Goal: Check status: Check status

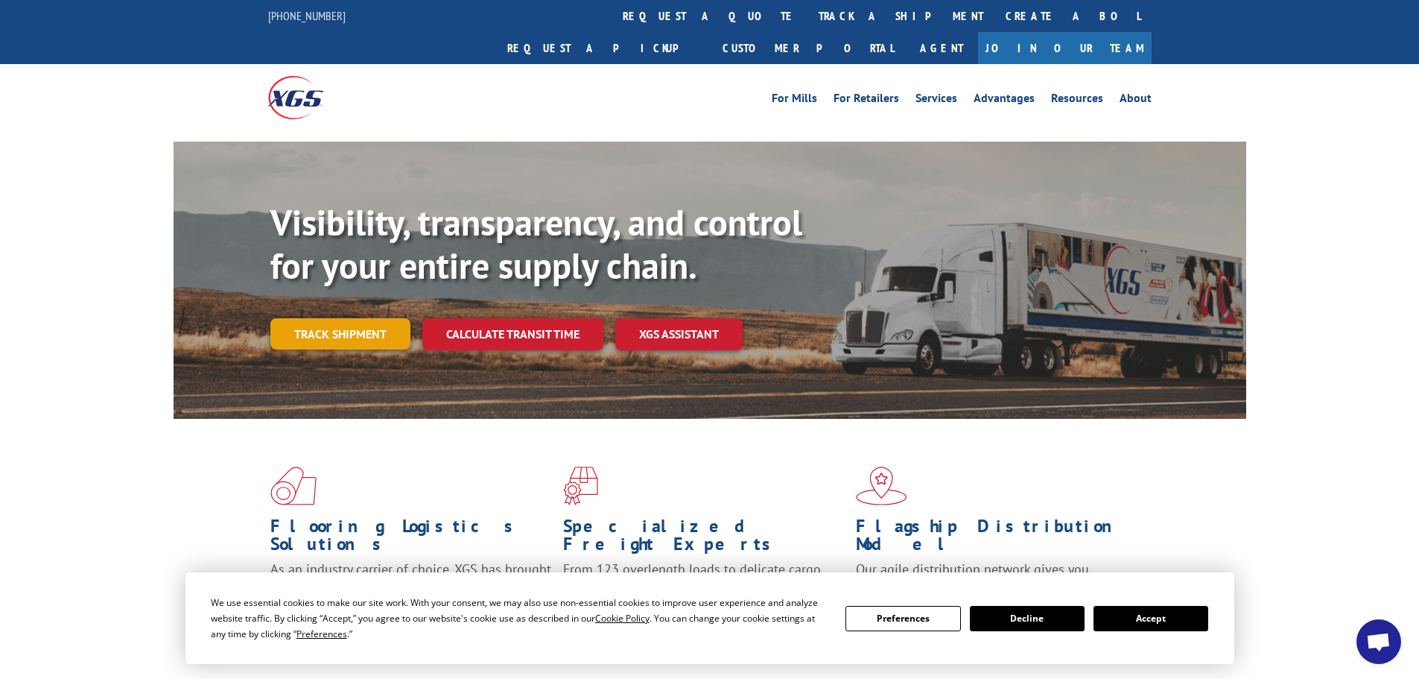
click at [352, 318] on link "Track shipment" at bounding box center [340, 333] width 140 height 31
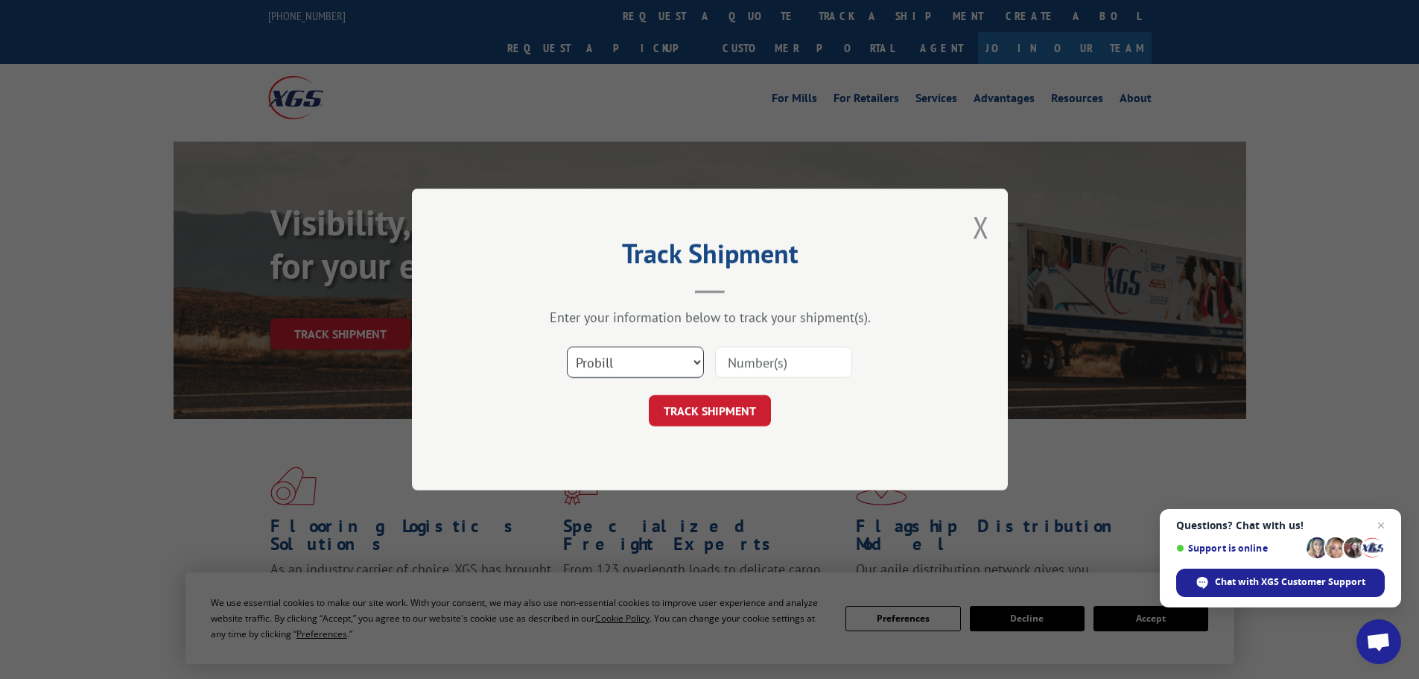
click at [691, 358] on select "Select category... Probill BOL PO" at bounding box center [635, 361] width 137 height 31
select select "bol"
click at [567, 346] on select "Select category... Probill BOL PO" at bounding box center [635, 361] width 137 height 31
click at [792, 360] on input at bounding box center [783, 361] width 137 height 31
paste input "451848"
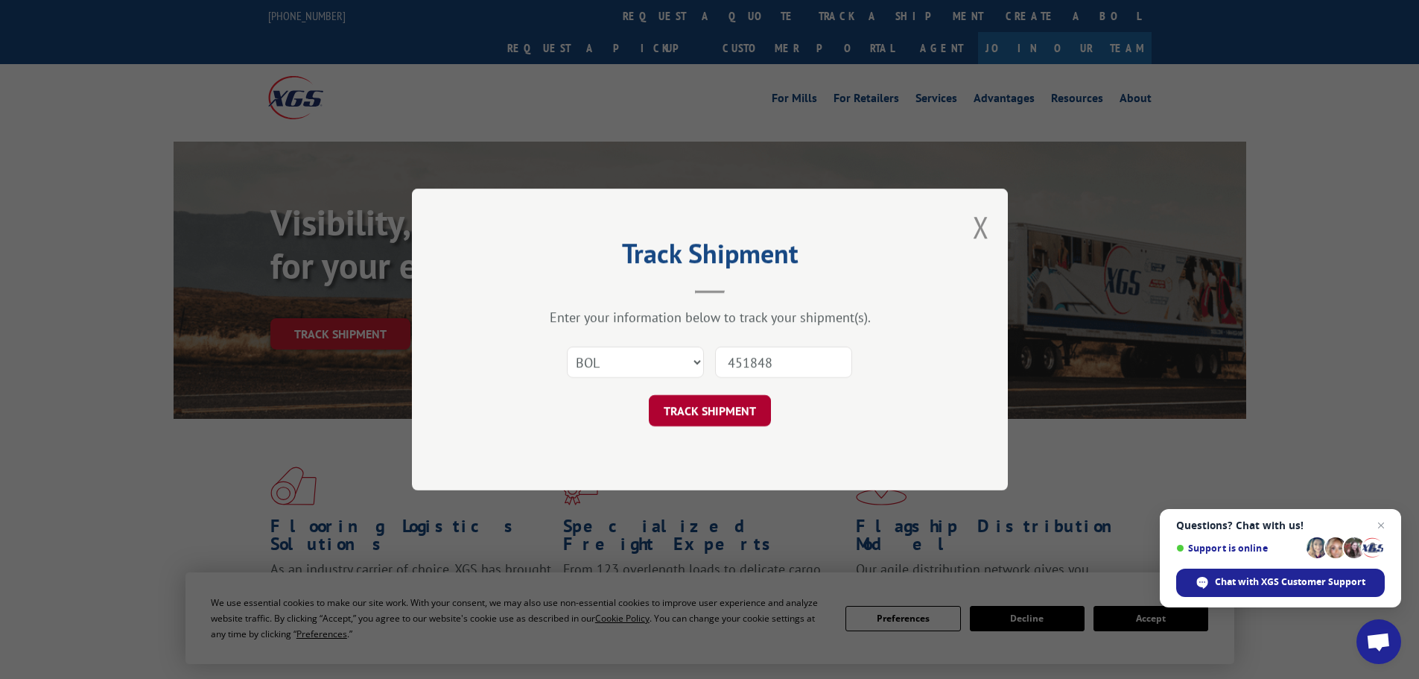
type input "451848"
click at [706, 407] on button "TRACK SHIPMENT" at bounding box center [710, 410] width 122 height 31
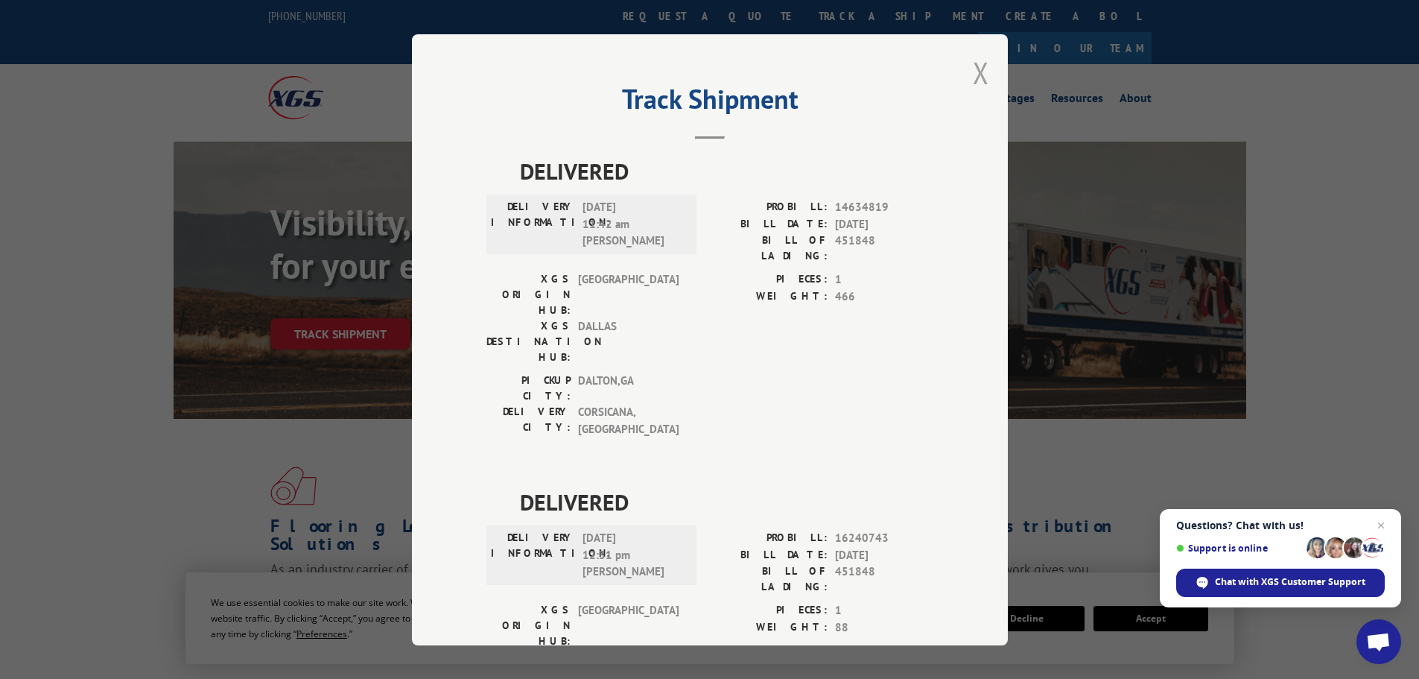
click at [973, 69] on button "Close modal" at bounding box center [981, 72] width 16 height 39
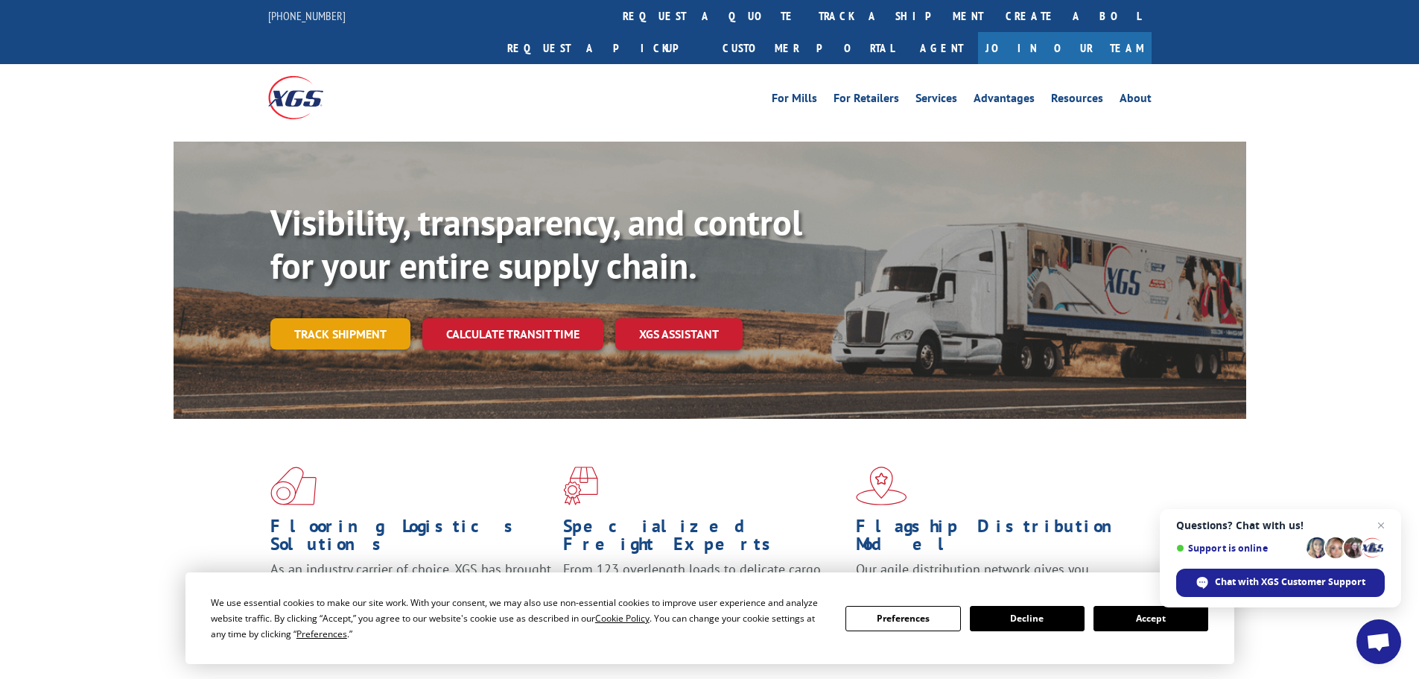
click at [358, 318] on link "Track shipment" at bounding box center [340, 333] width 140 height 31
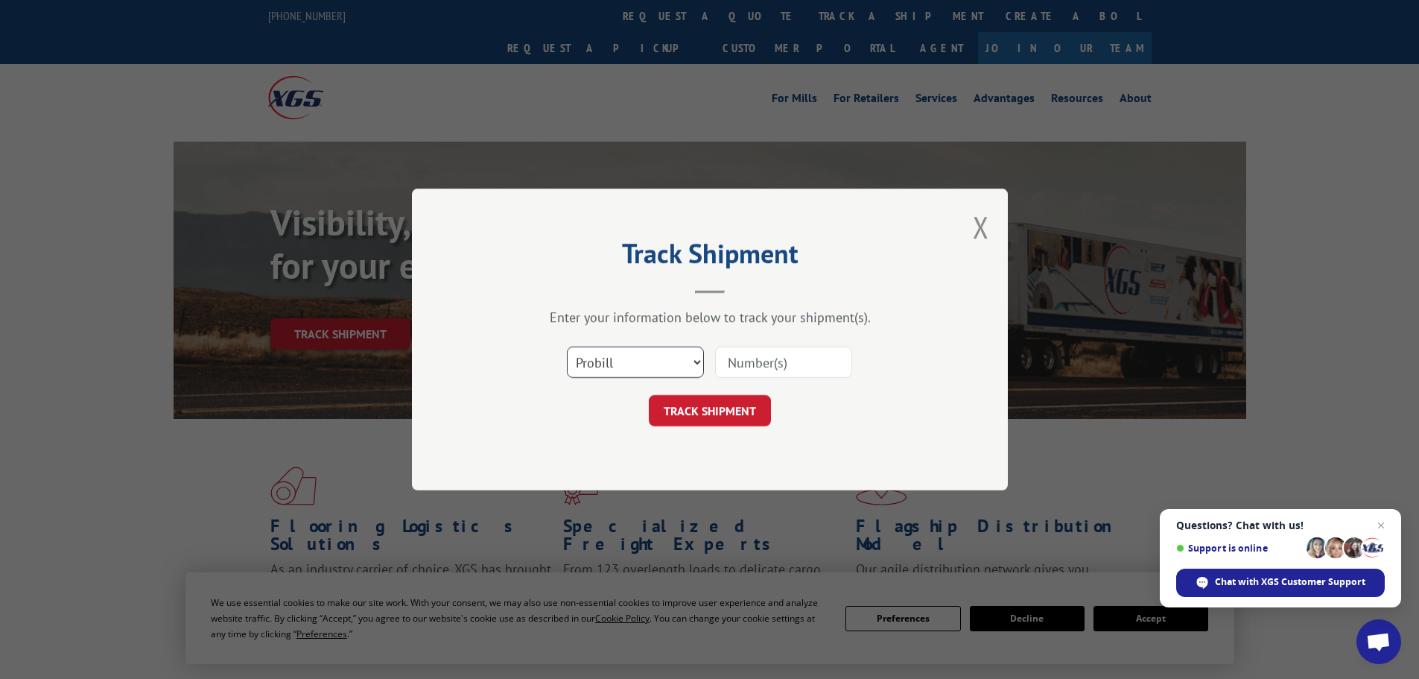
click at [696, 361] on select "Select category... Probill BOL PO" at bounding box center [635, 361] width 137 height 31
select select "bol"
click at [567, 346] on select "Select category... Probill BOL PO" at bounding box center [635, 361] width 137 height 31
paste input "451848"
type input "451848"
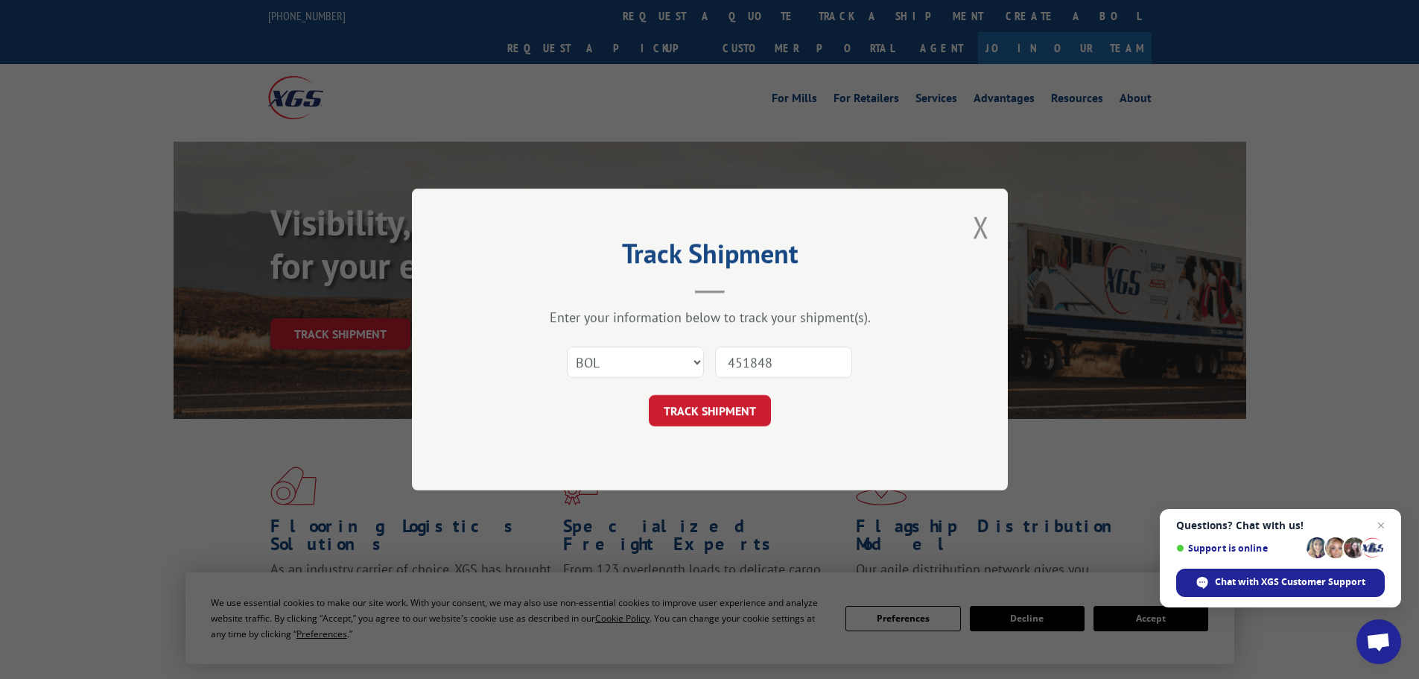
click at [723, 407] on button "TRACK SHIPMENT" at bounding box center [710, 410] width 122 height 31
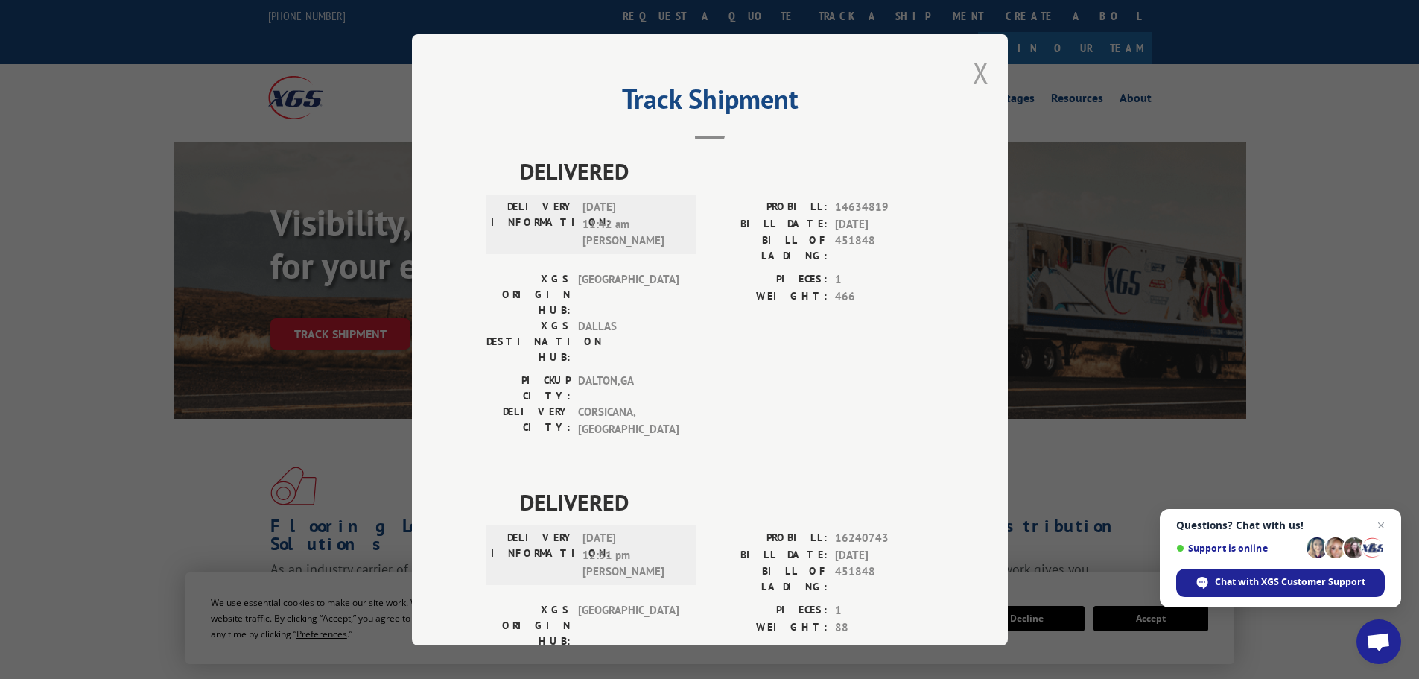
click at [973, 72] on button "Close modal" at bounding box center [981, 72] width 16 height 39
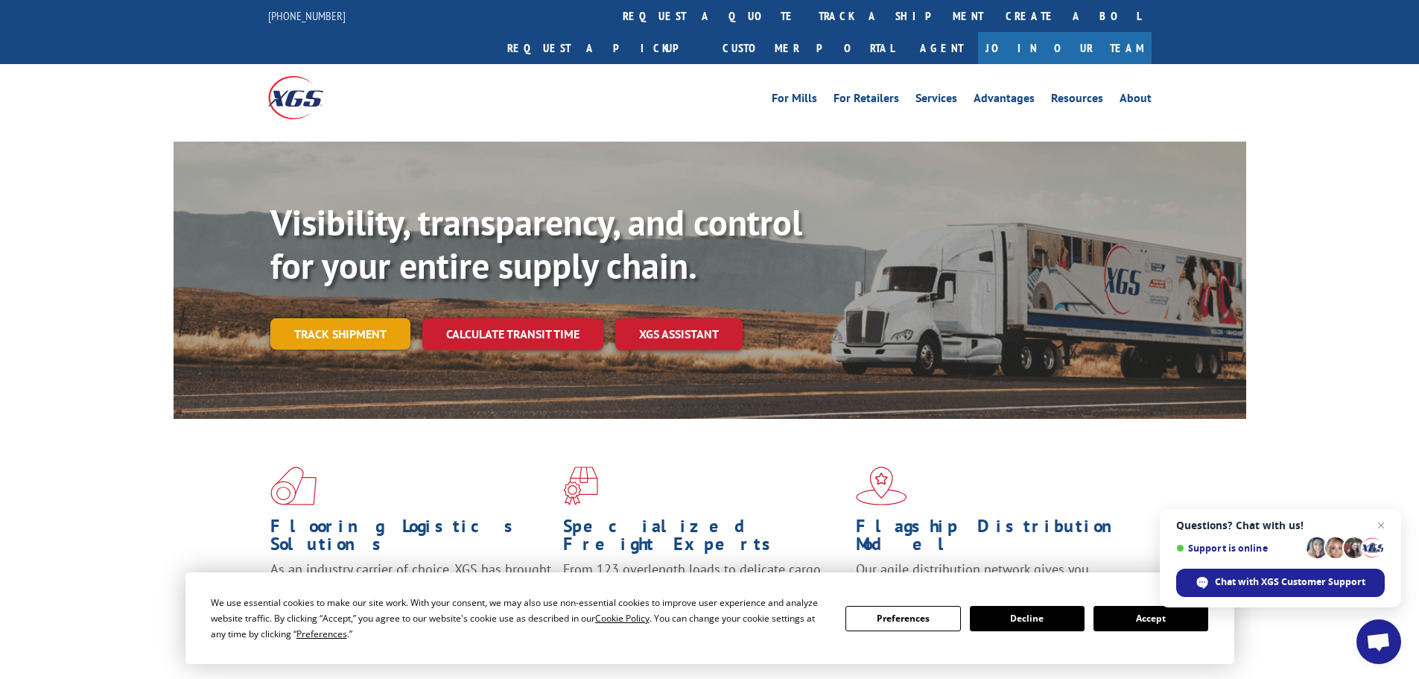
click at [361, 318] on link "Track shipment" at bounding box center [340, 333] width 140 height 31
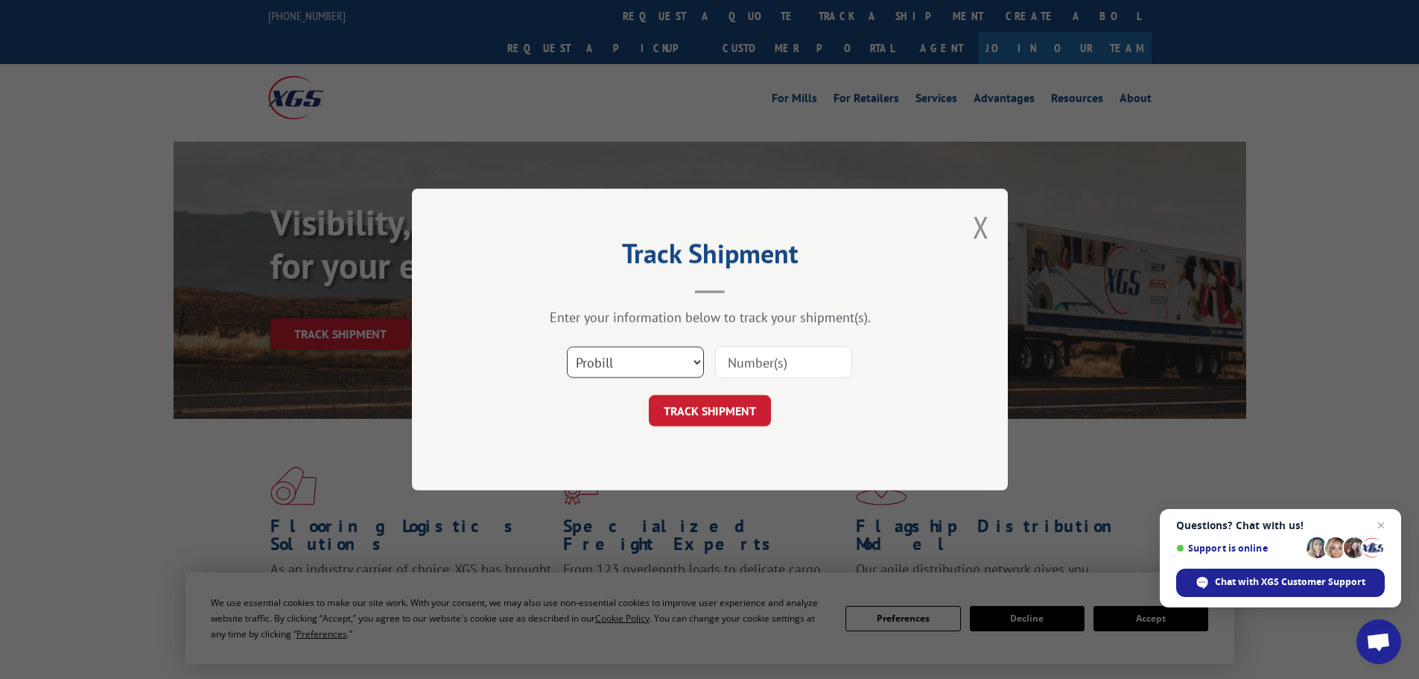
click at [692, 356] on select "Select category... Probill BOL PO" at bounding box center [635, 361] width 137 height 31
click at [771, 366] on input at bounding box center [783, 361] width 137 height 31
paste input "451848"
type input "451848"
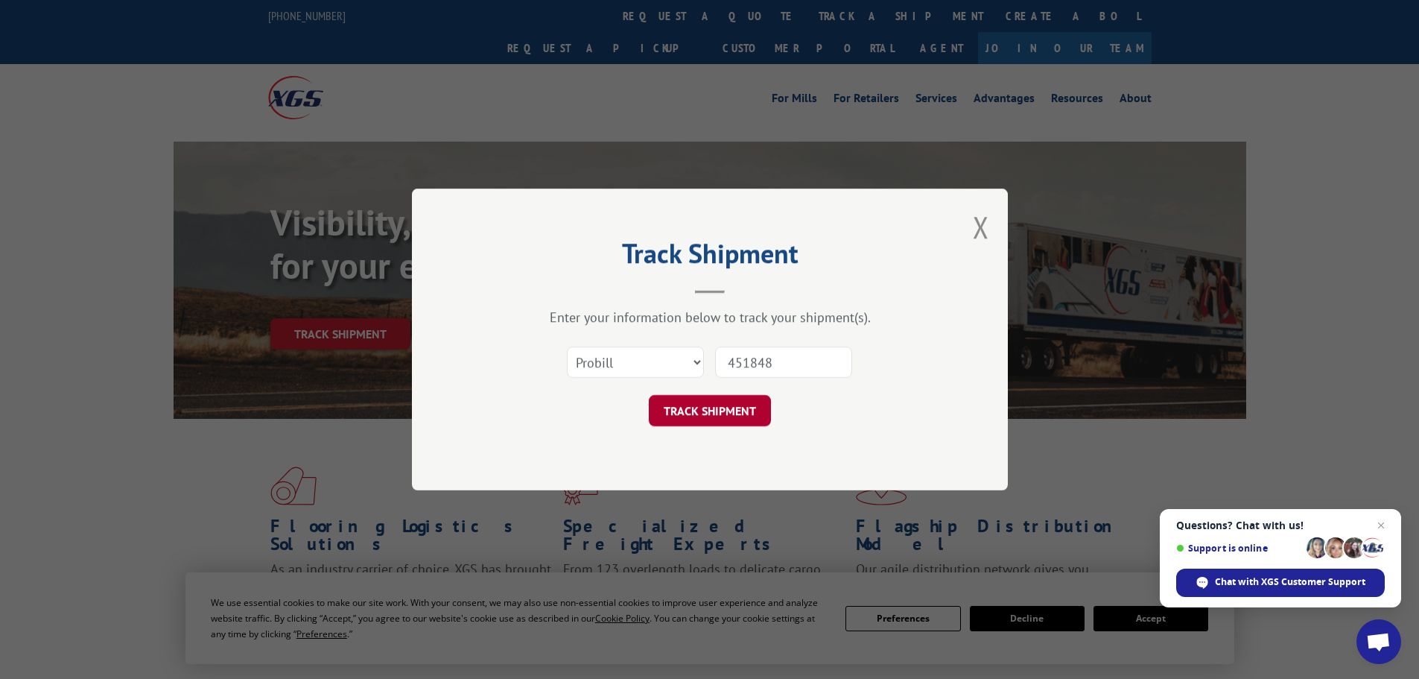
click at [723, 411] on button "TRACK SHIPMENT" at bounding box center [710, 410] width 122 height 31
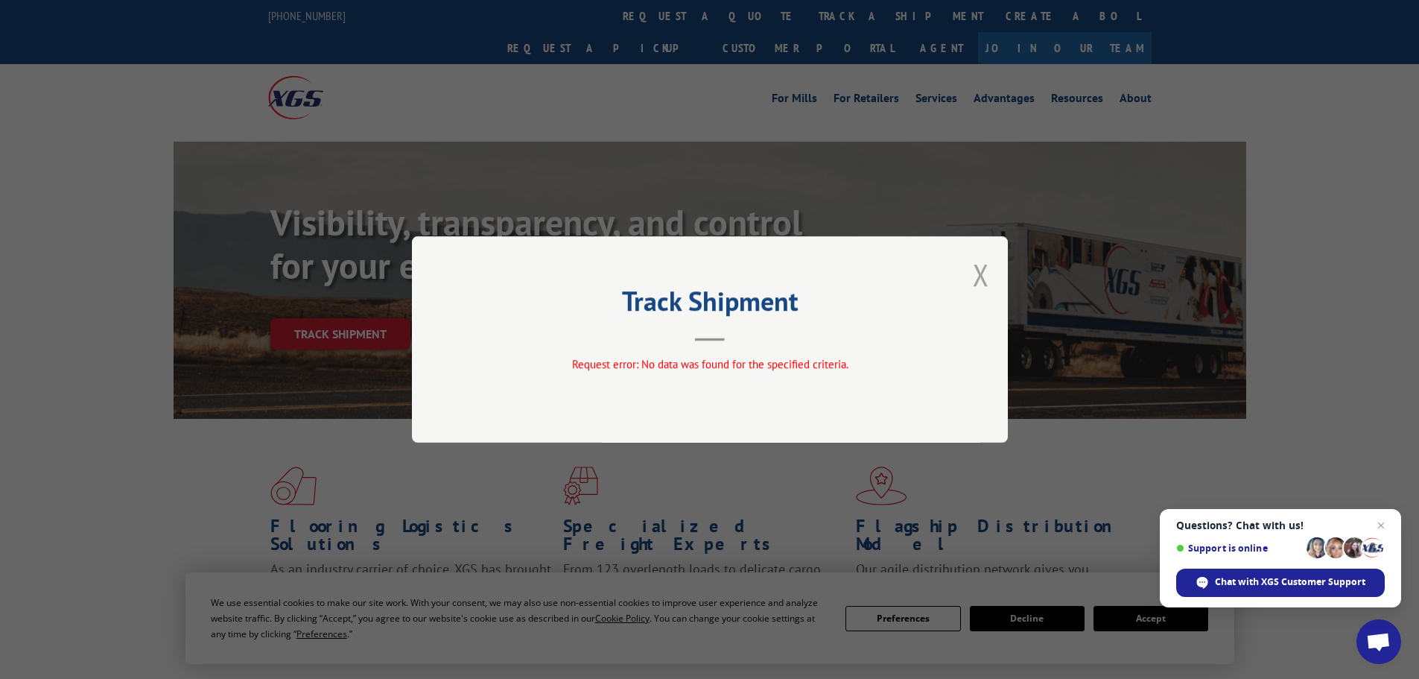
click at [977, 269] on button "Close modal" at bounding box center [981, 274] width 16 height 39
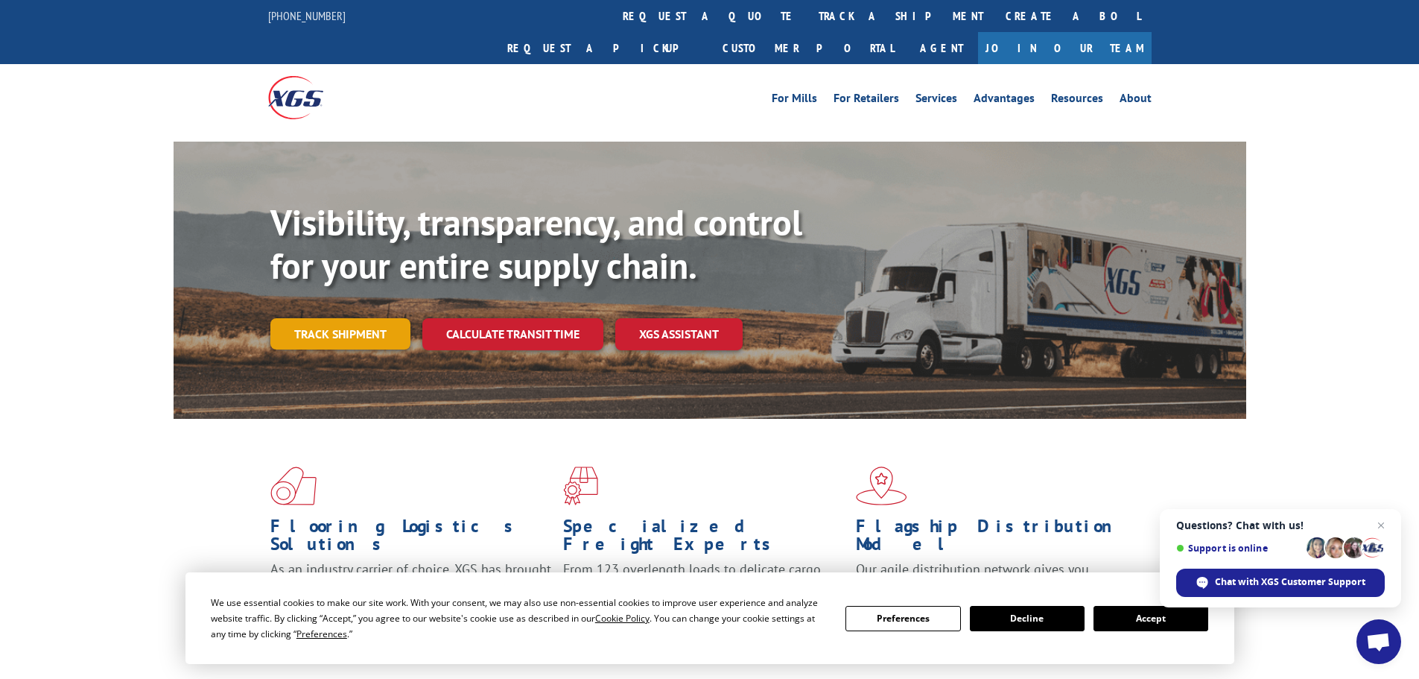
click at [352, 318] on link "Track shipment" at bounding box center [340, 333] width 140 height 31
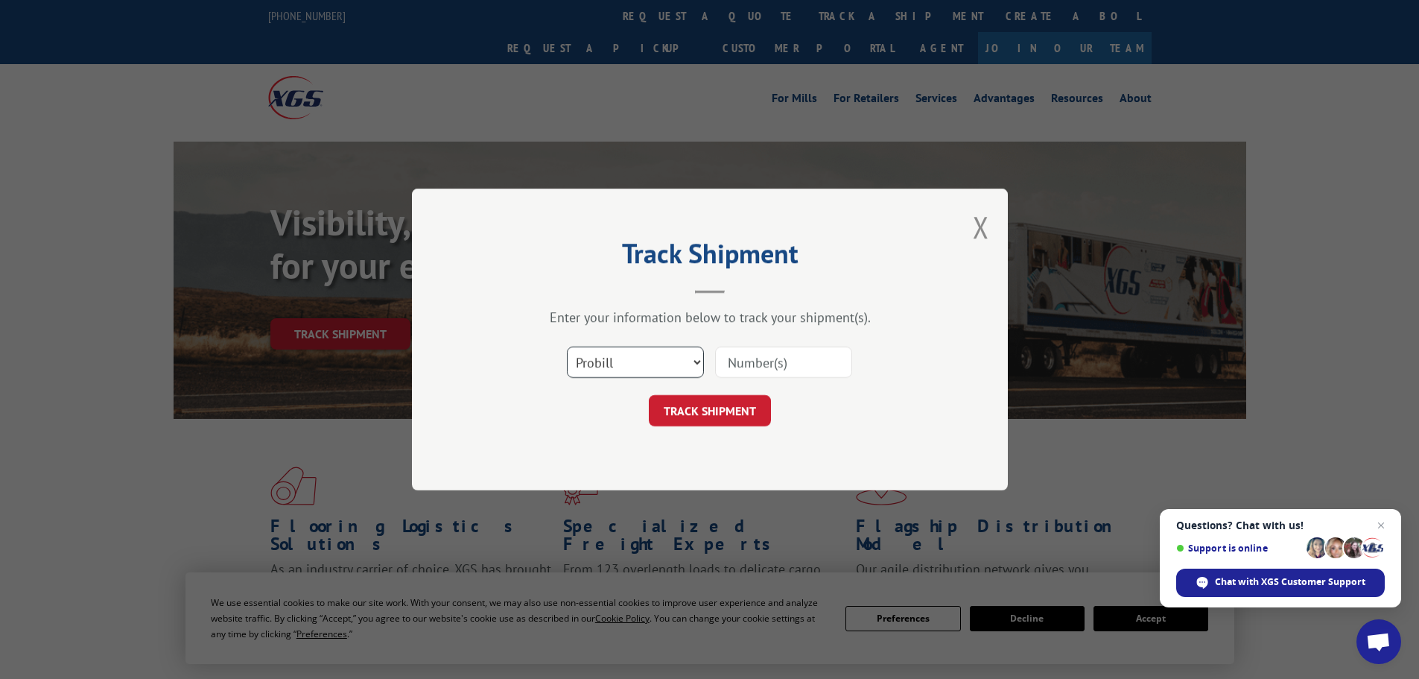
click at [697, 359] on select "Select category... Probill BOL PO" at bounding box center [635, 361] width 137 height 31
select select "bol"
click at [567, 346] on select "Select category... Probill BOL PO" at bounding box center [635, 361] width 137 height 31
paste input "451848"
type input "451848"
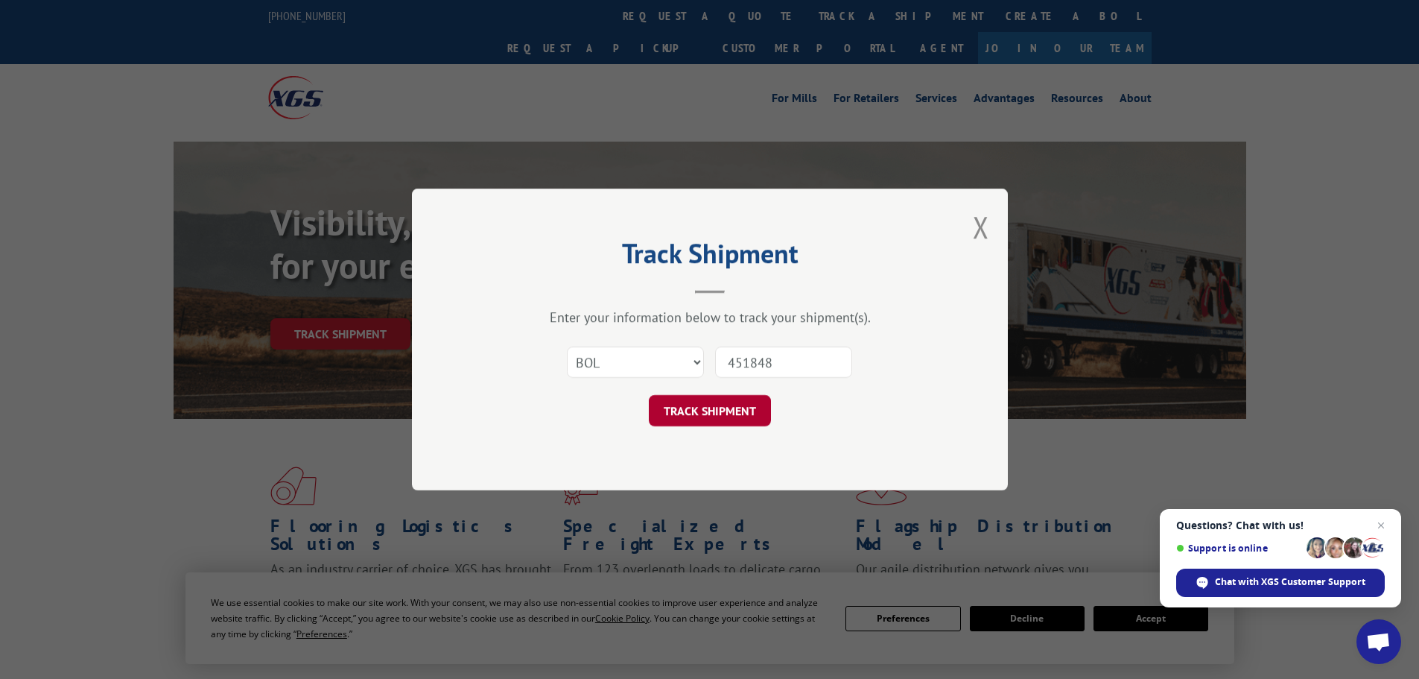
click at [717, 402] on button "TRACK SHIPMENT" at bounding box center [710, 410] width 122 height 31
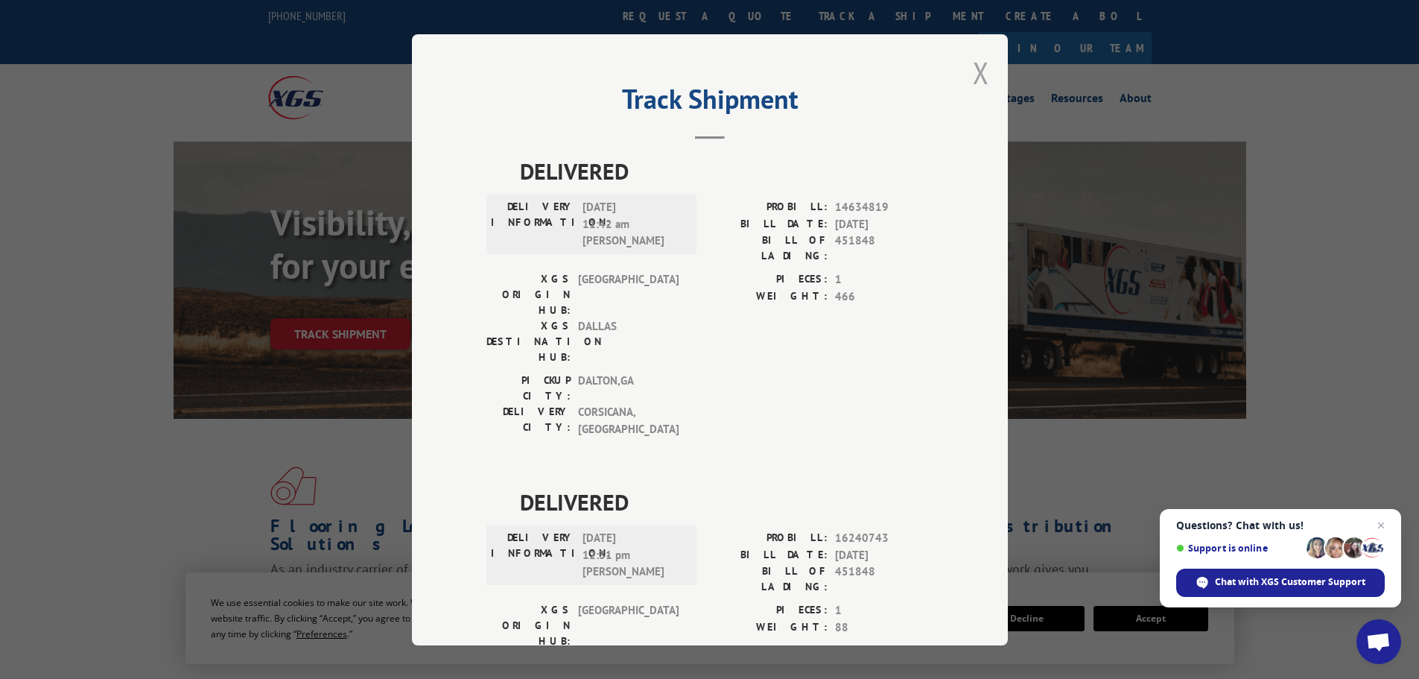
click at [976, 67] on button "Close modal" at bounding box center [981, 72] width 16 height 39
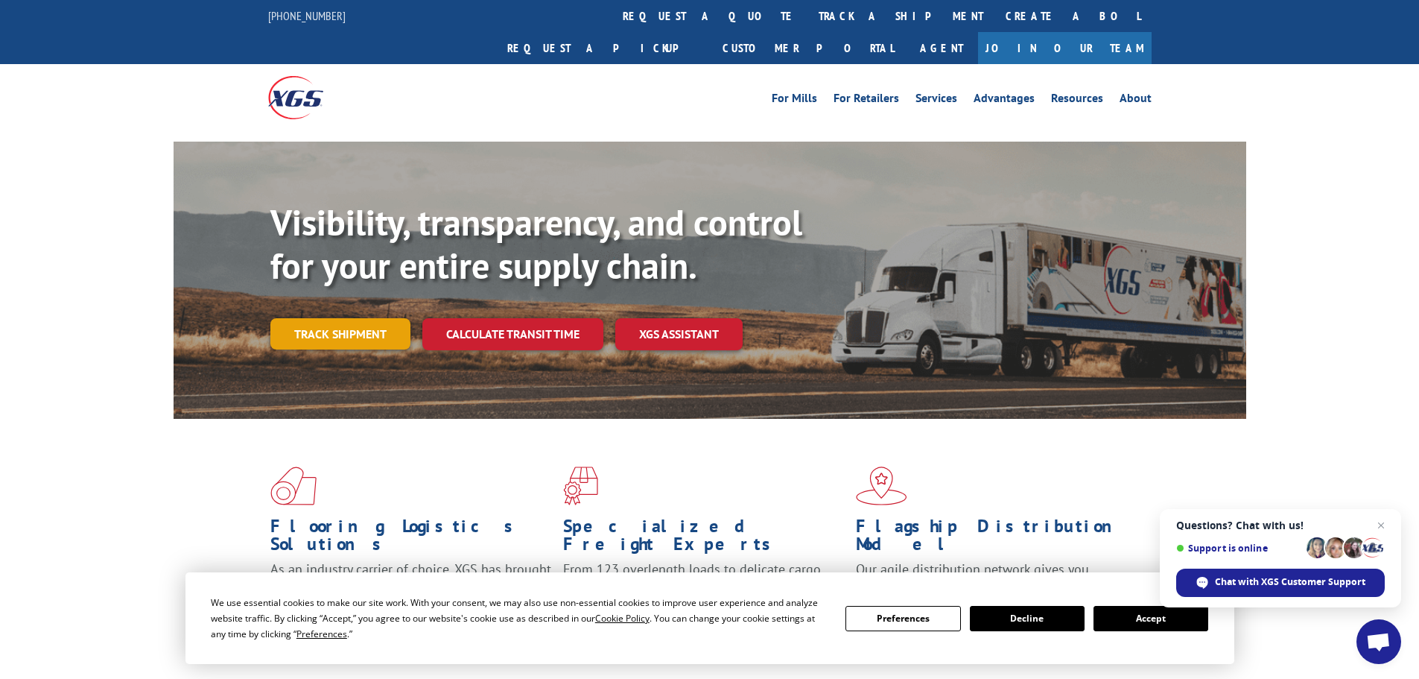
click at [361, 318] on link "Track shipment" at bounding box center [340, 333] width 140 height 31
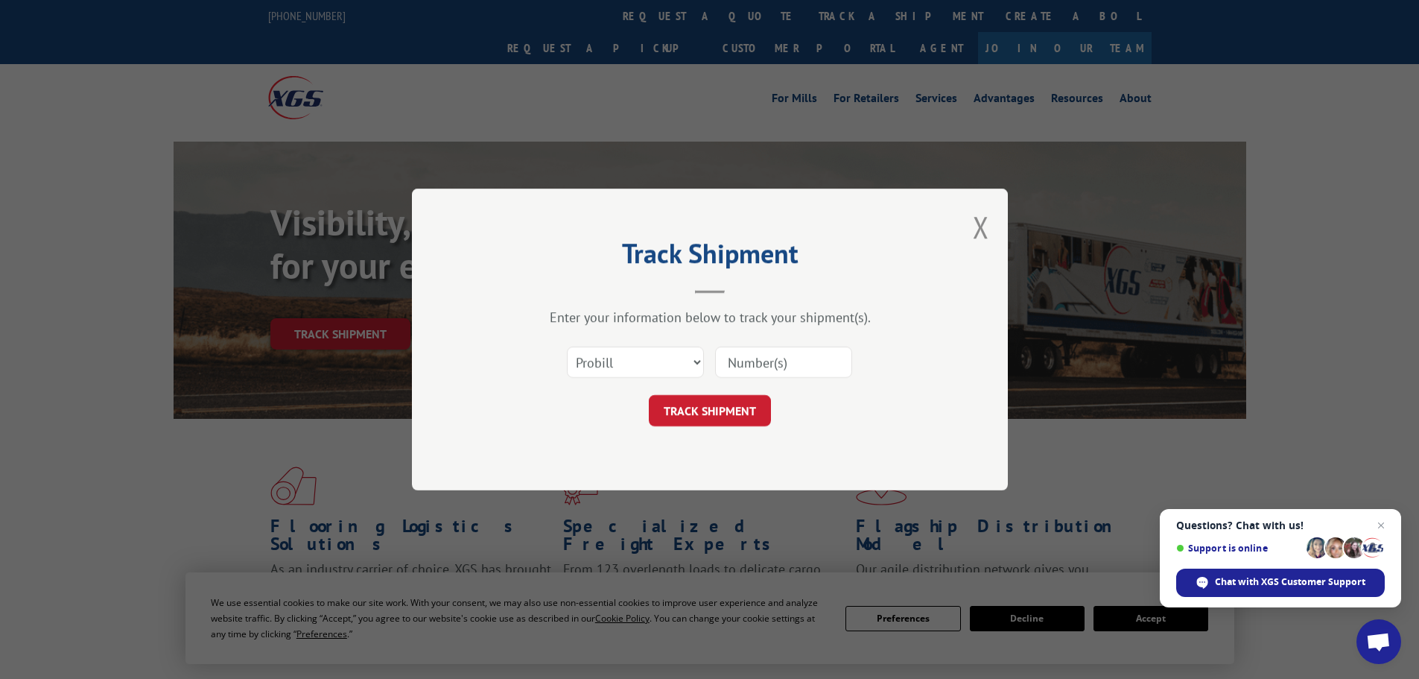
paste input "451848"
type input "451848"
click at [717, 411] on button "TRACK SHIPMENT" at bounding box center [710, 410] width 122 height 31
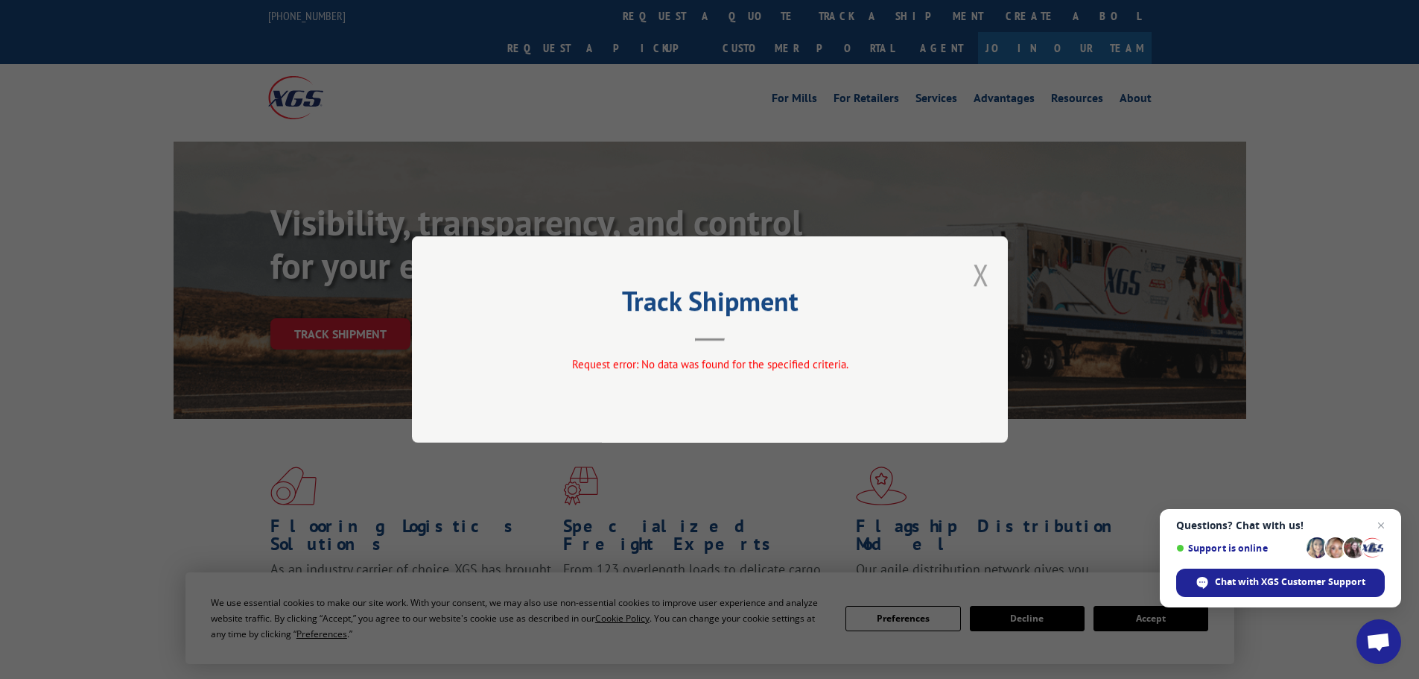
click at [980, 274] on button "Close modal" at bounding box center [981, 274] width 16 height 39
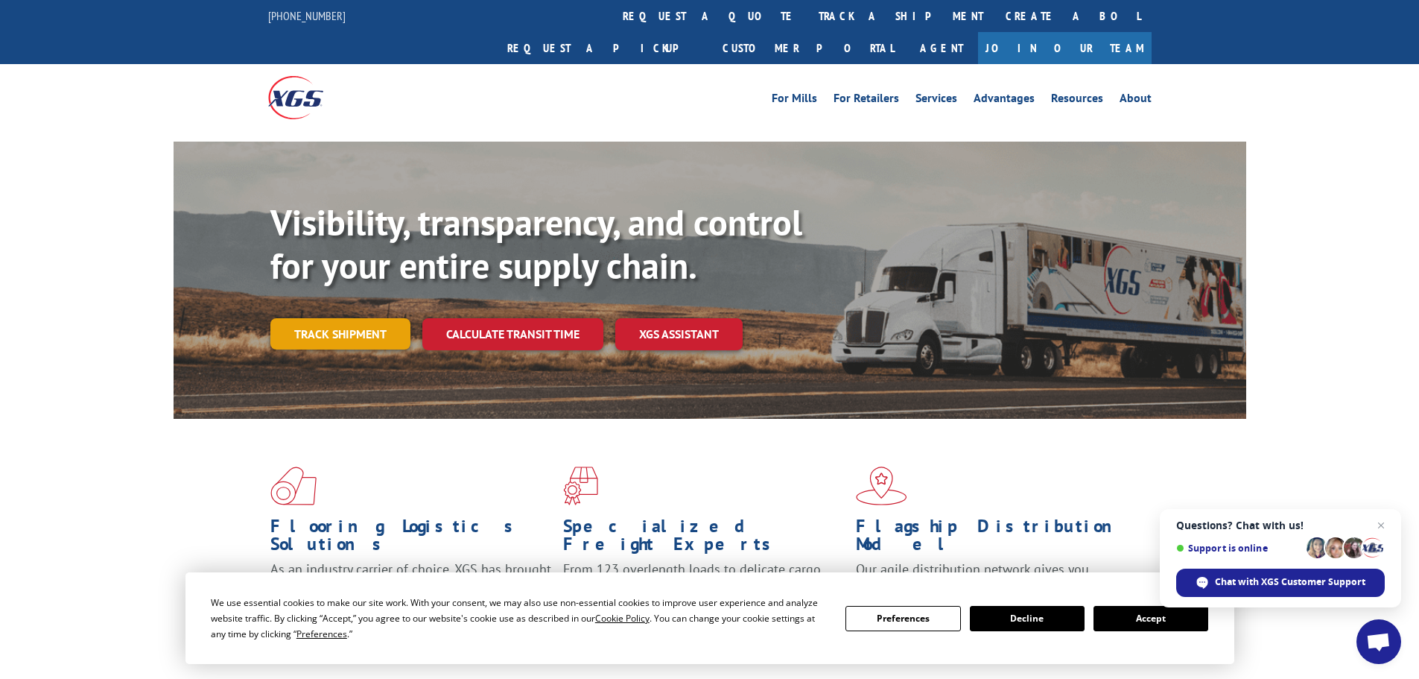
click at [359, 318] on link "Track shipment" at bounding box center [340, 333] width 140 height 31
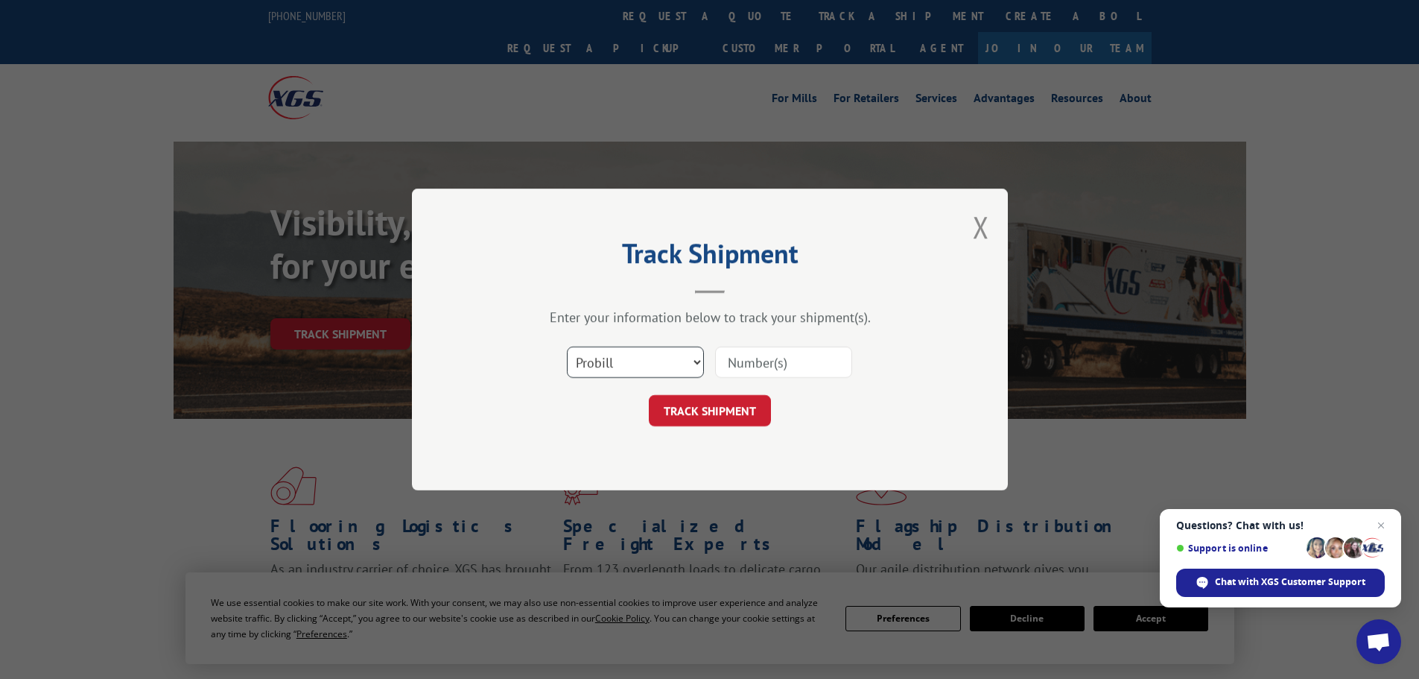
click at [694, 362] on select "Select category... Probill BOL PO" at bounding box center [635, 361] width 137 height 31
select select "bol"
click at [567, 346] on select "Select category... Probill BOL PO" at bounding box center [635, 361] width 137 height 31
paste input "451848"
type input "451848"
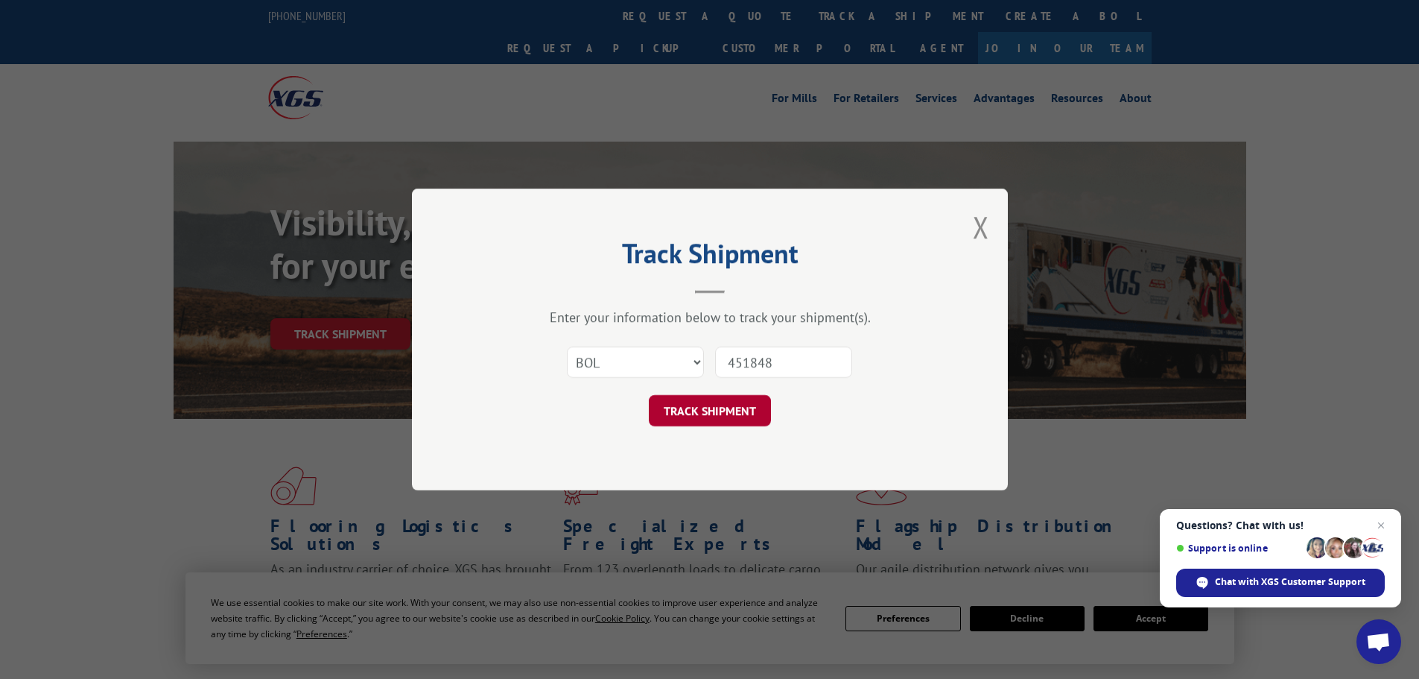
click at [723, 405] on button "TRACK SHIPMENT" at bounding box center [710, 410] width 122 height 31
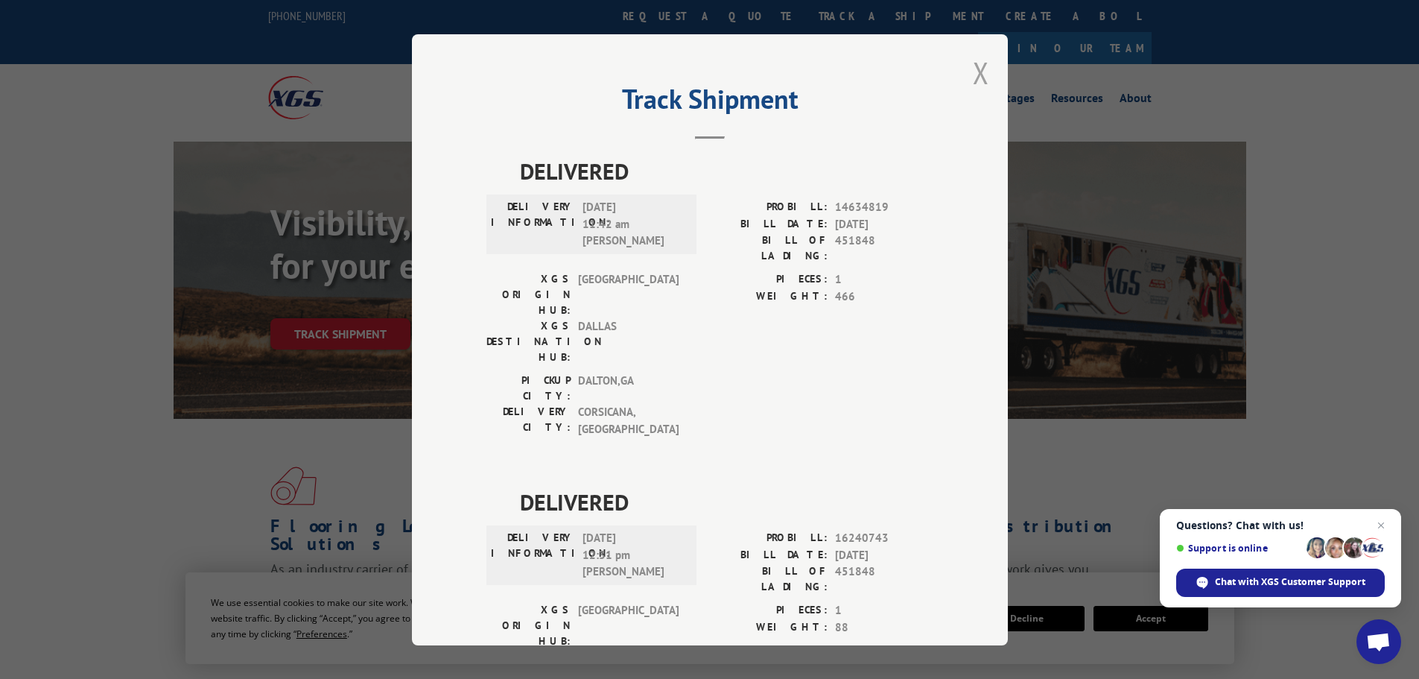
click at [977, 68] on button "Close modal" at bounding box center [981, 72] width 16 height 39
